Goal: Task Accomplishment & Management: Manage account settings

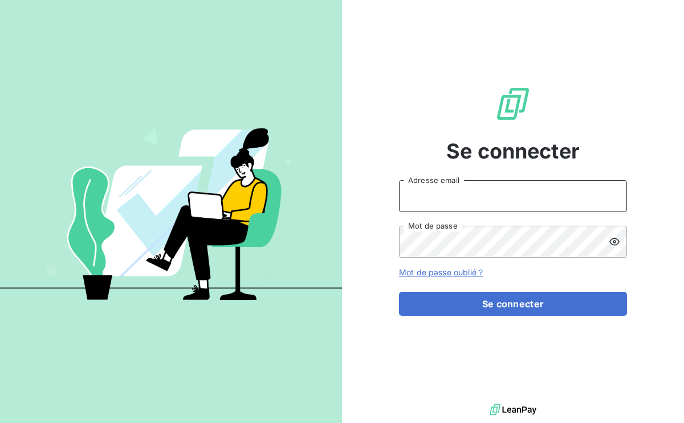
click at [466, 202] on input "Adresse email" at bounding box center [513, 196] width 228 height 32
type input "[PERSON_NAME][EMAIL_ADDRESS][PERSON_NAME][DOMAIN_NAME]"
click at [399, 292] on button "Se connecter" at bounding box center [513, 304] width 228 height 24
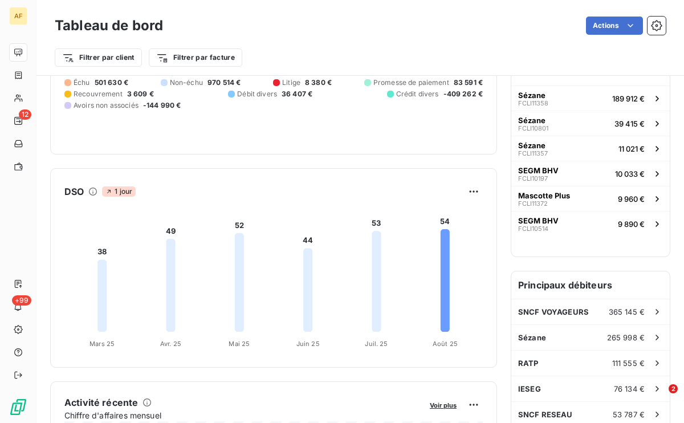
scroll to position [128, 0]
